Goal: Transaction & Acquisition: Purchase product/service

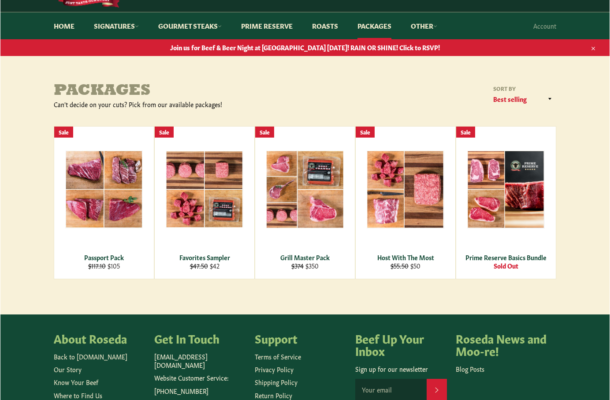
scroll to position [88, 0]
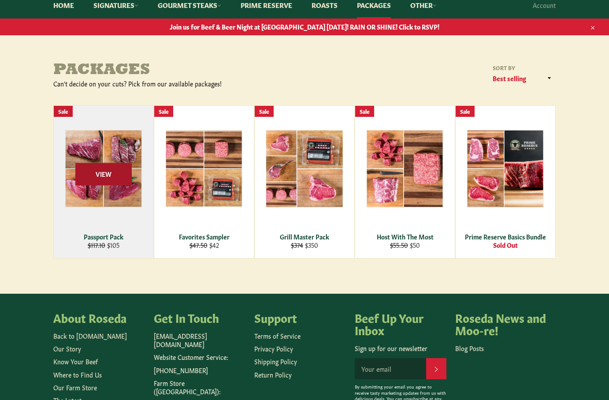
click at [112, 167] on span "View" at bounding box center [103, 174] width 56 height 22
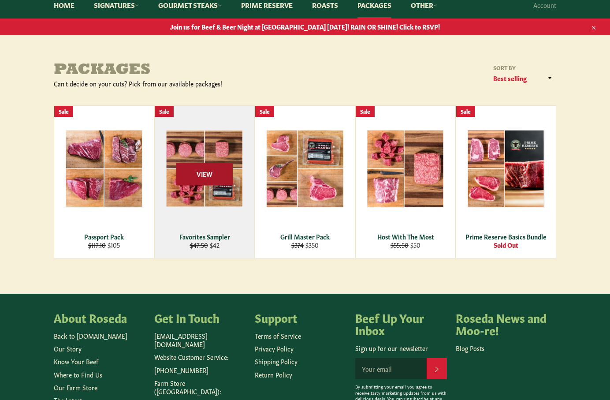
click at [203, 172] on span "View" at bounding box center [204, 174] width 56 height 22
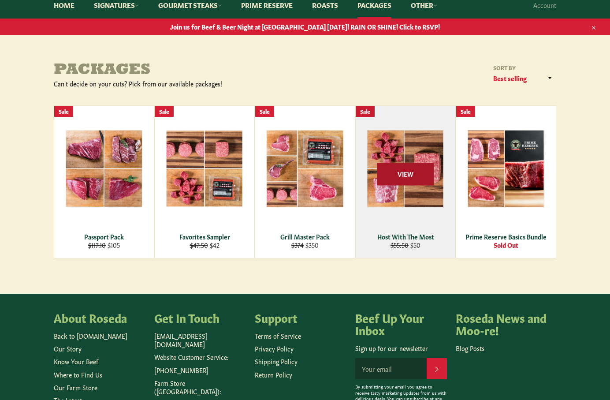
click at [389, 176] on span "View" at bounding box center [405, 174] width 56 height 22
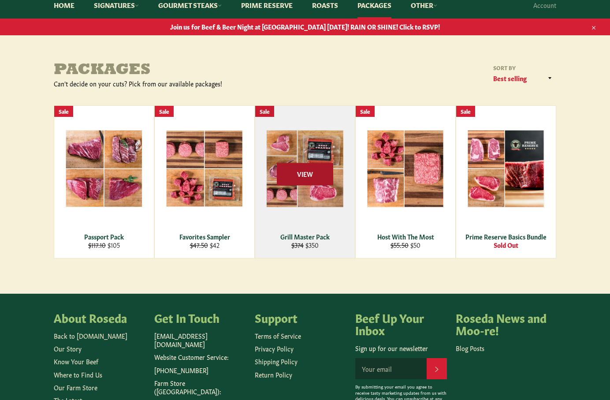
click at [313, 175] on span "View" at bounding box center [305, 174] width 56 height 22
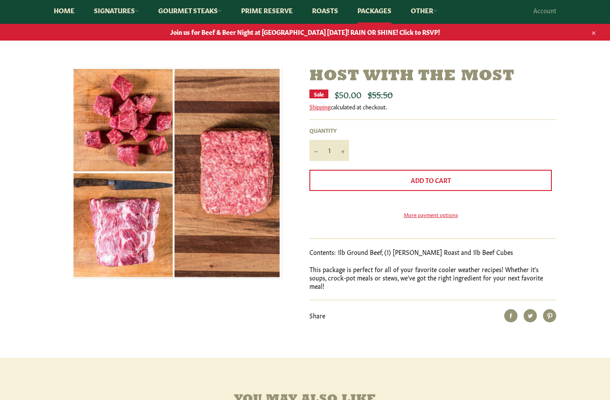
scroll to position [88, 0]
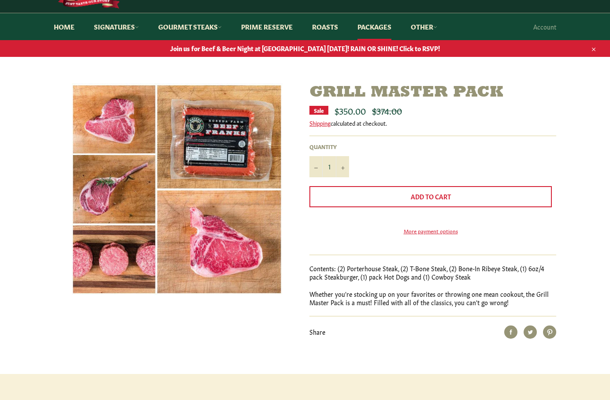
scroll to position [88, 0]
